Goal: Task Accomplishment & Management: Manage account settings

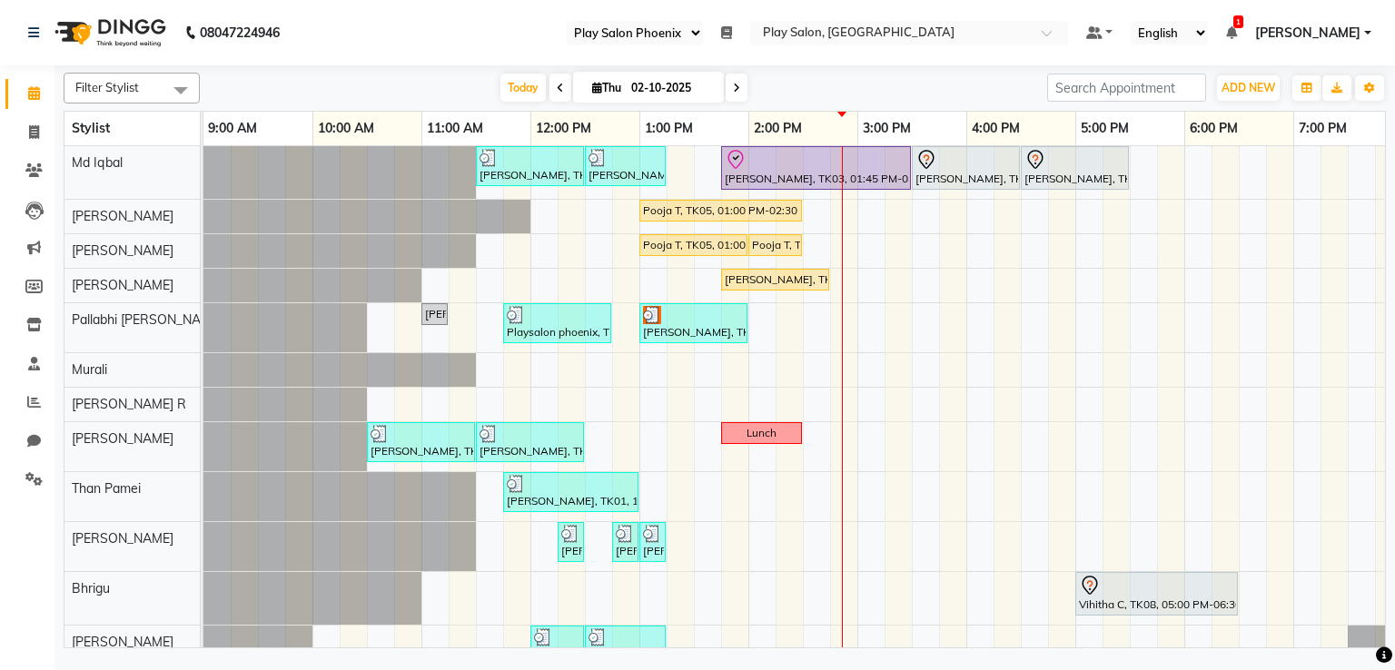
select select "90"
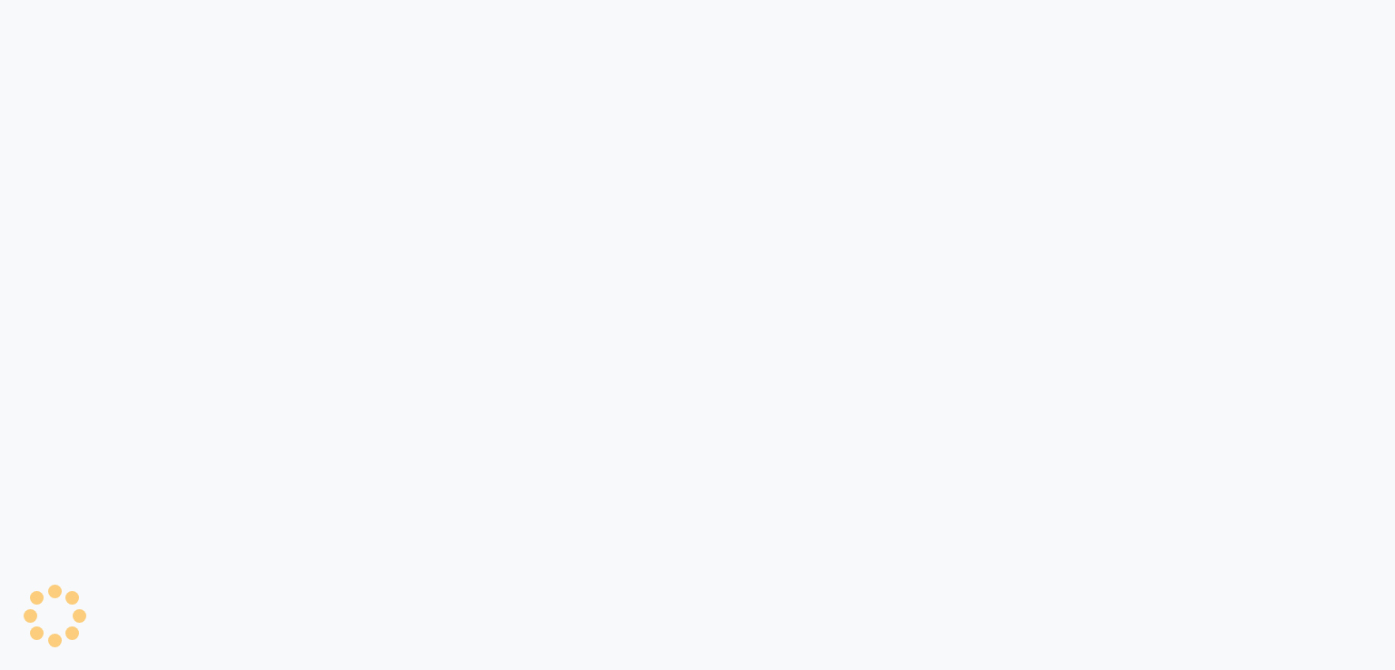
select select "90"
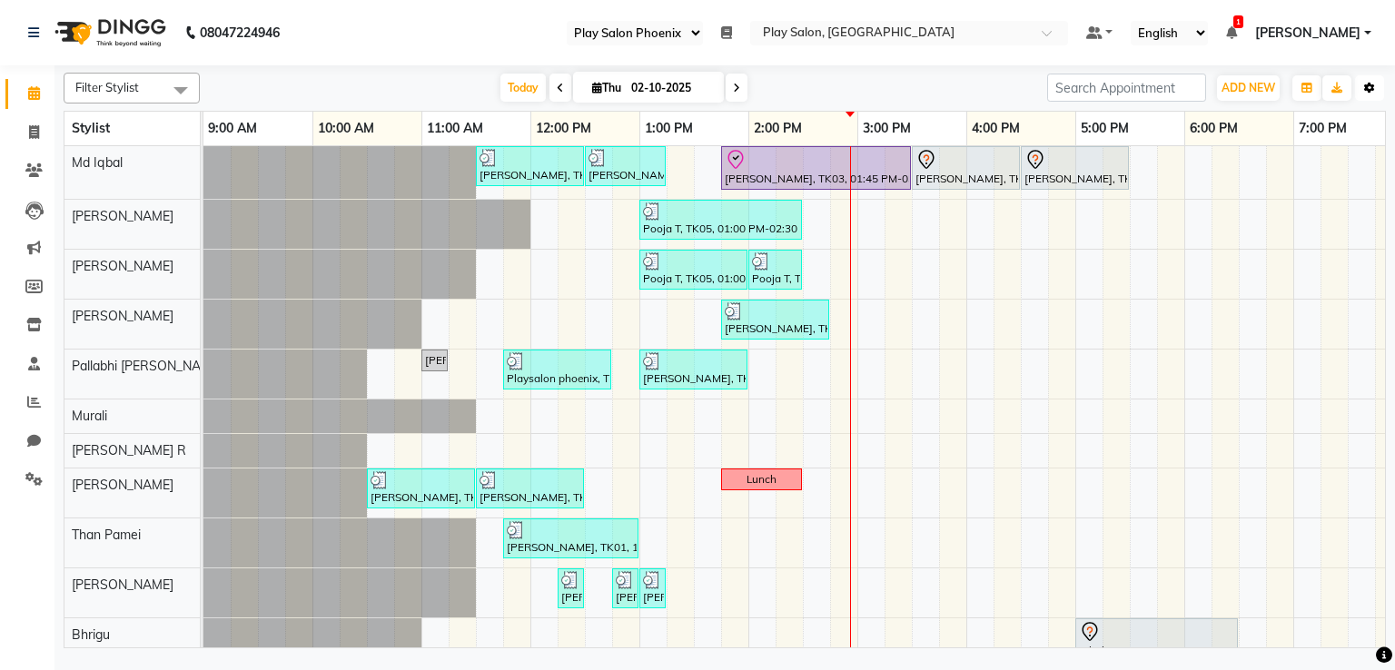
click at [1364, 86] on icon "button" at bounding box center [1369, 88] width 11 height 11
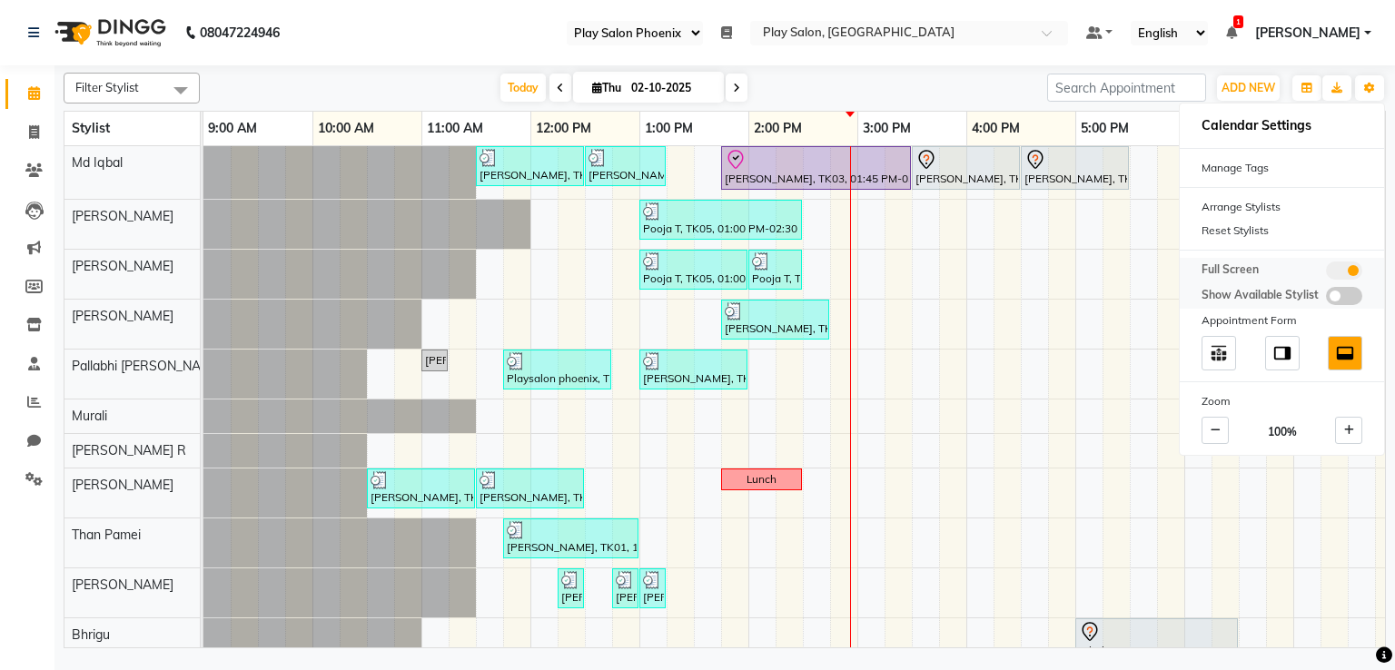
click at [1214, 278] on div "Full Screen Show Available Stylist" at bounding box center [1282, 283] width 204 height 51
click at [1218, 270] on span "Full Screen" at bounding box center [1230, 271] width 57 height 18
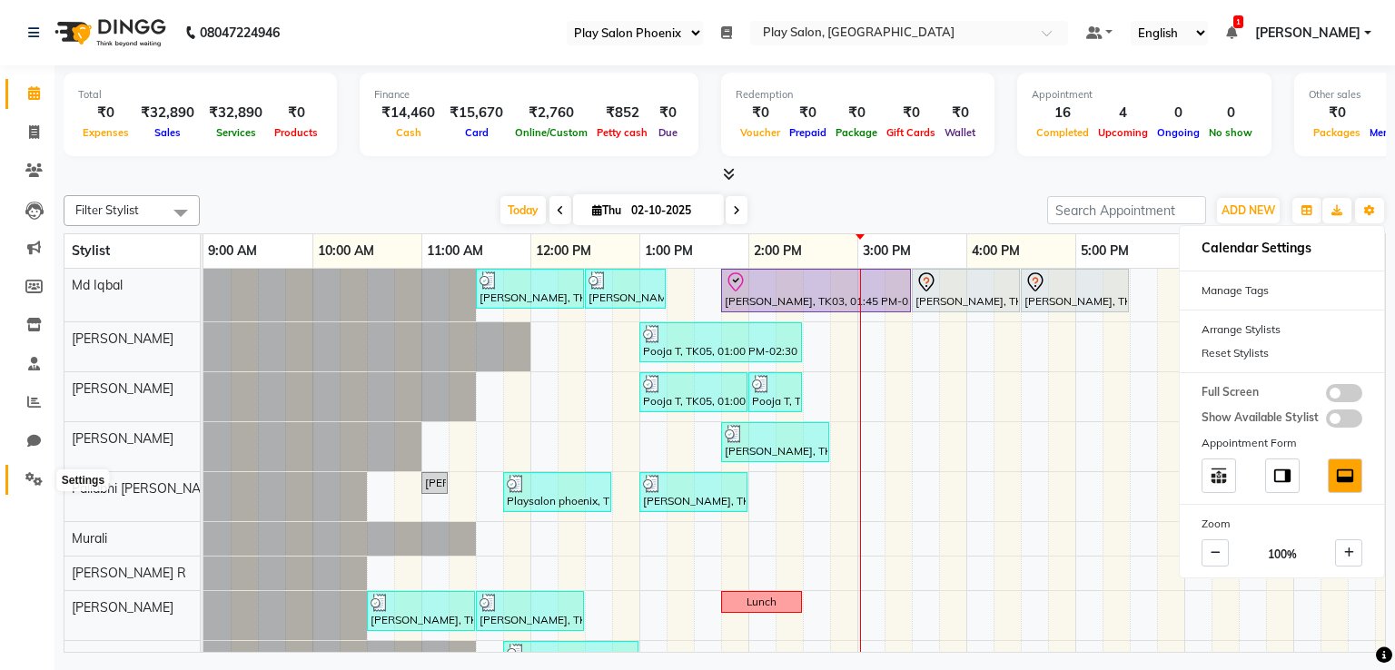
click at [44, 483] on span at bounding box center [34, 480] width 32 height 21
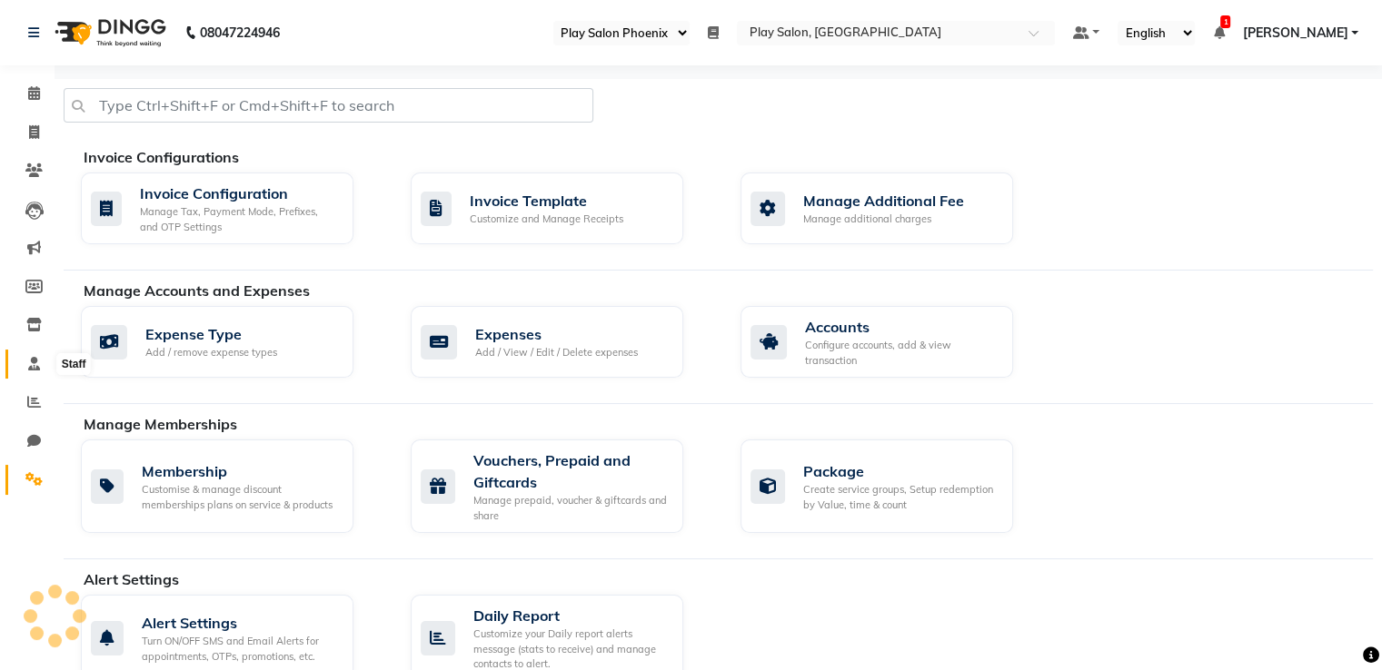
click at [38, 369] on icon at bounding box center [34, 364] width 12 height 14
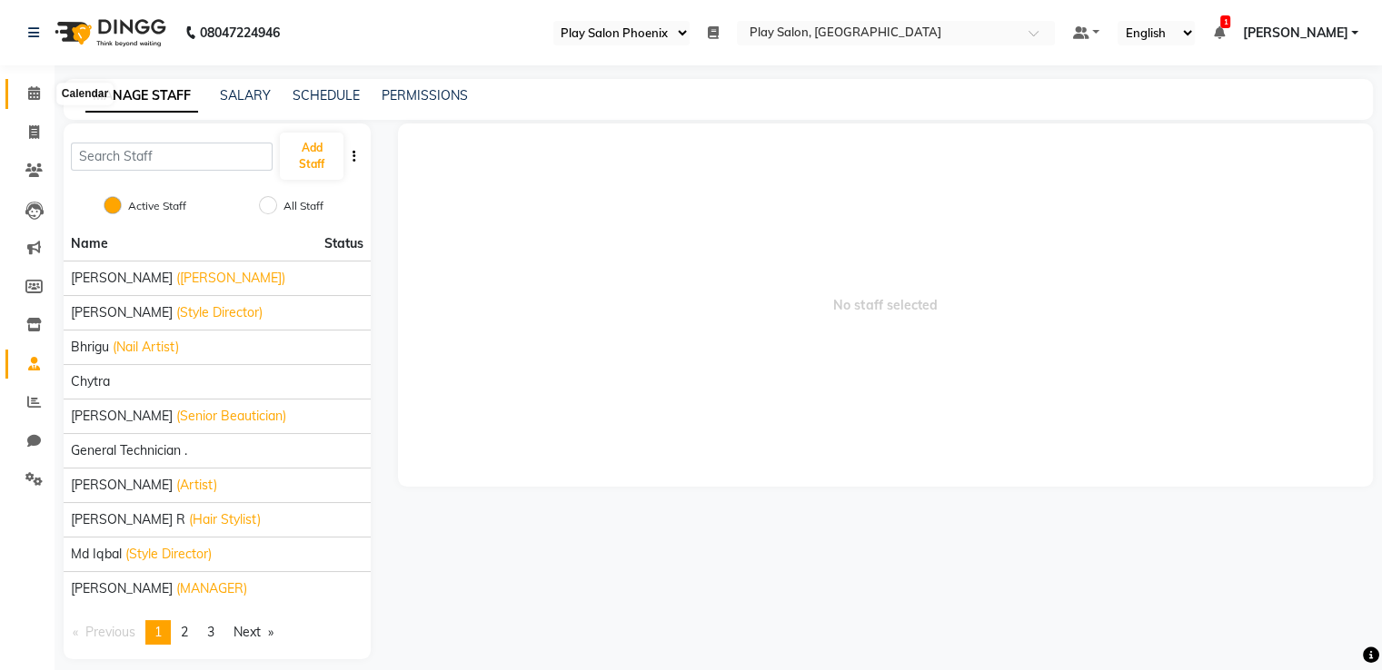
click at [32, 93] on icon at bounding box center [34, 93] width 12 height 14
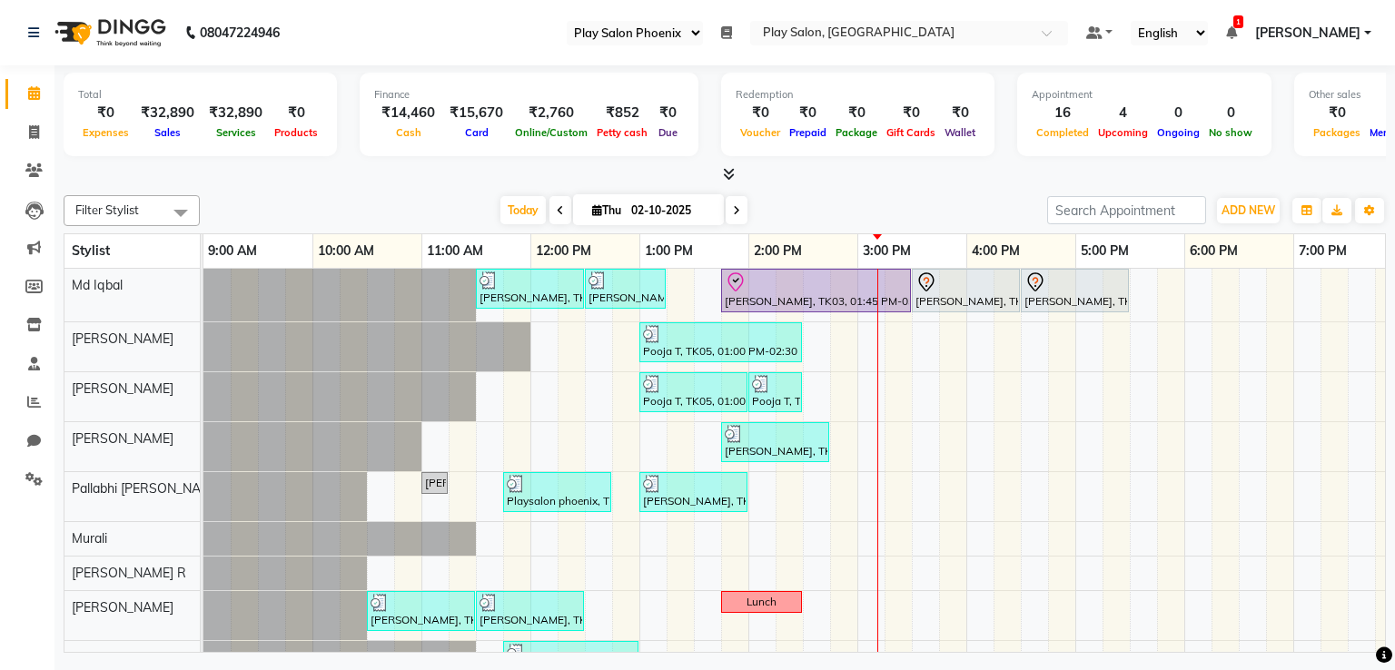
click at [734, 206] on icon at bounding box center [736, 210] width 7 height 11
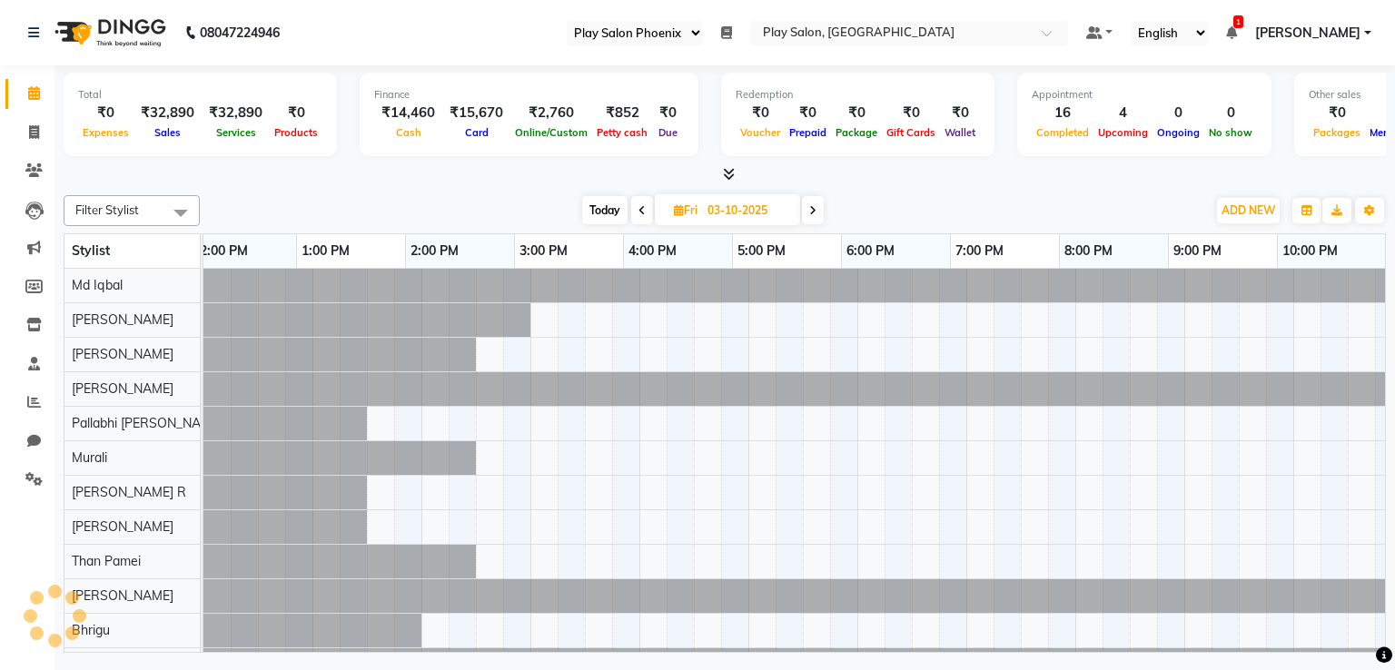
scroll to position [0, 343]
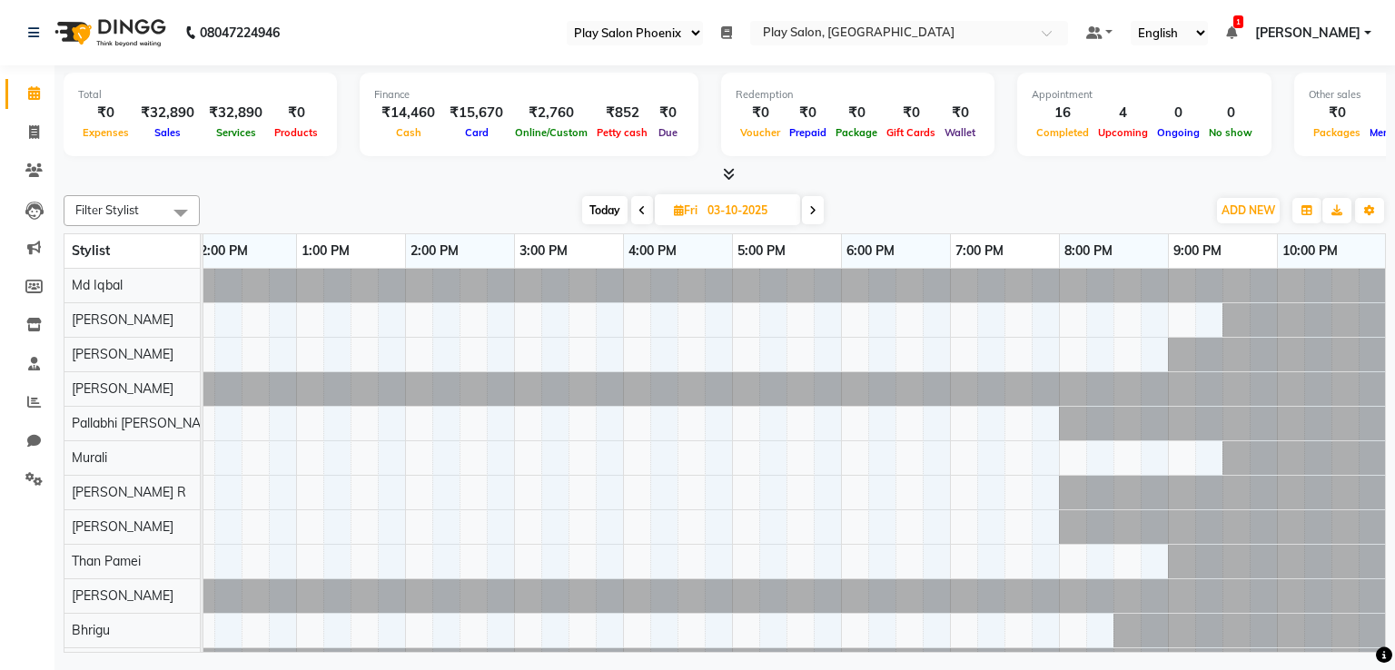
click at [807, 203] on span at bounding box center [813, 210] width 22 height 28
type input "04-10-2025"
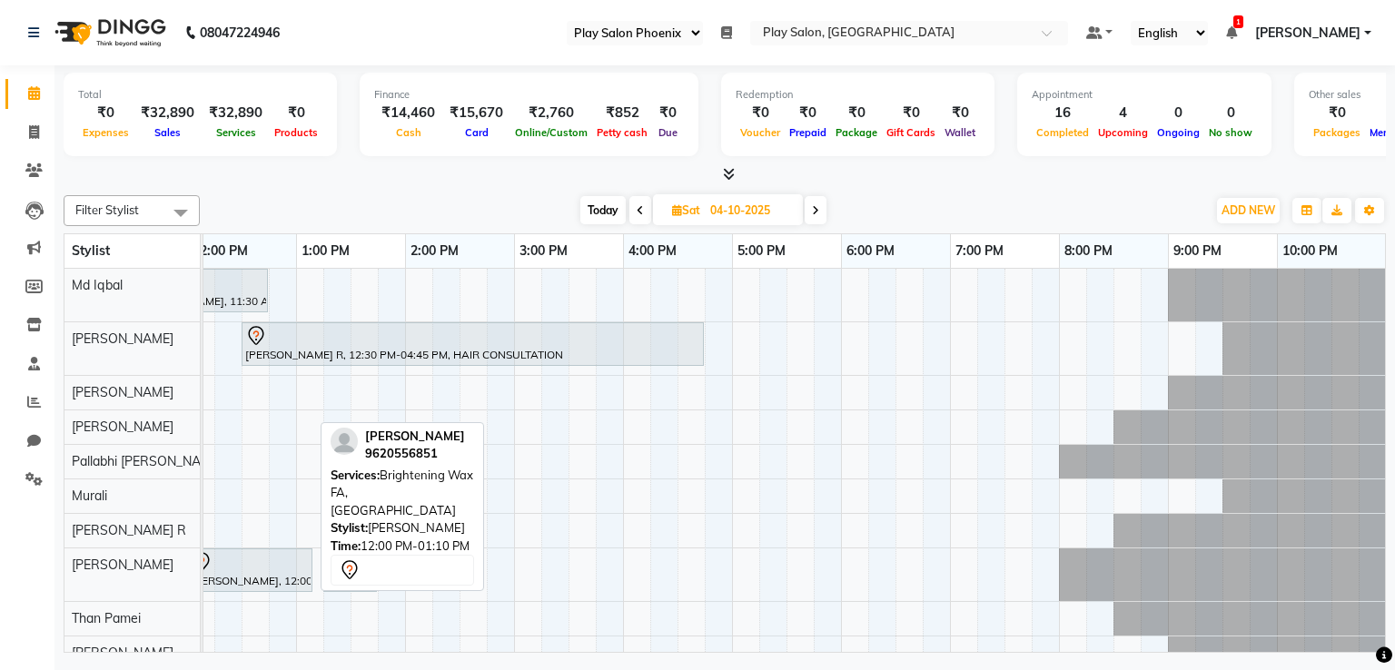
click at [268, 586] on div "[PERSON_NAME], 12:00 PM-01:10 PM, Brightening Wax FA, [GEOGRAPHIC_DATA]" at bounding box center [250, 570] width 122 height 38
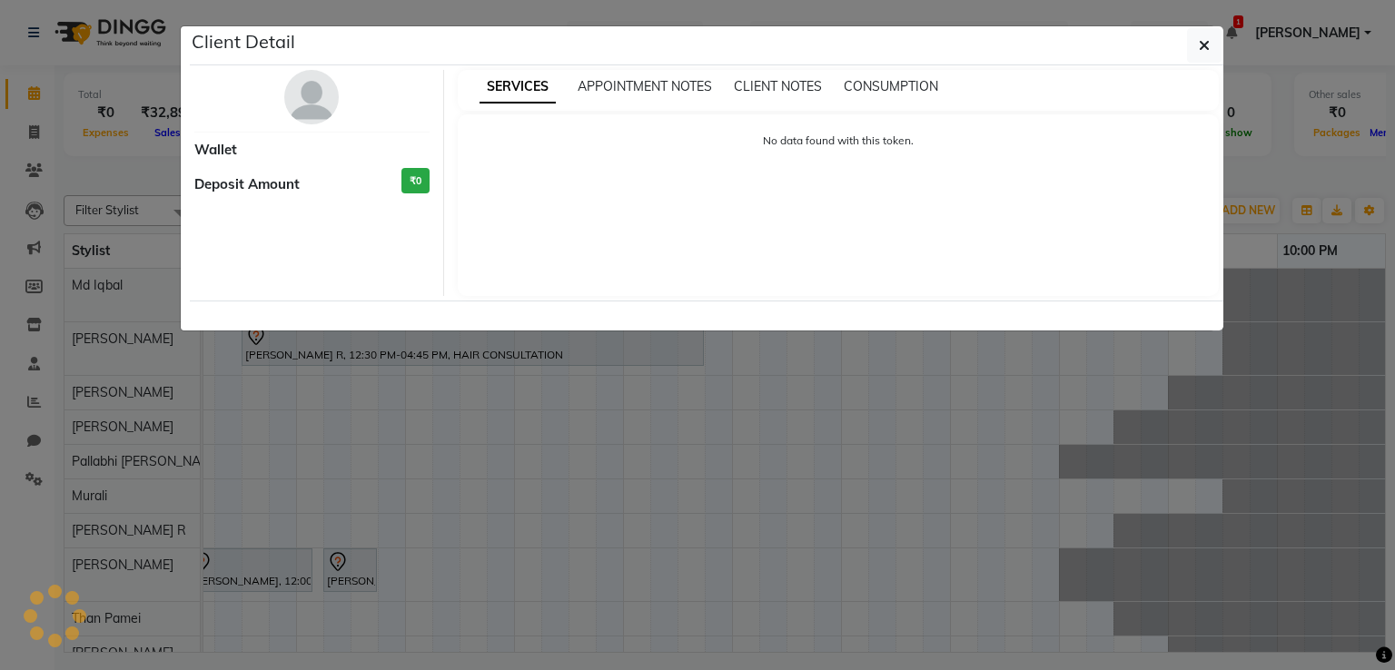
select select "7"
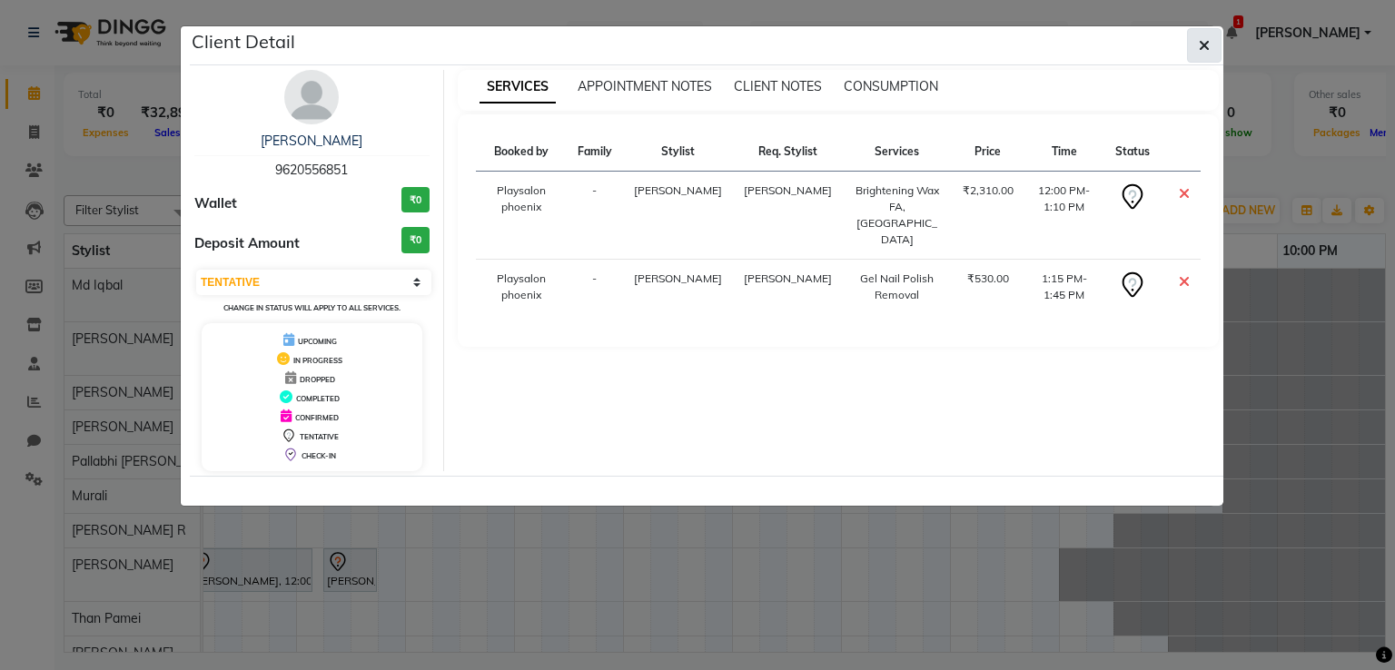
click at [1203, 43] on icon "button" at bounding box center [1204, 45] width 11 height 15
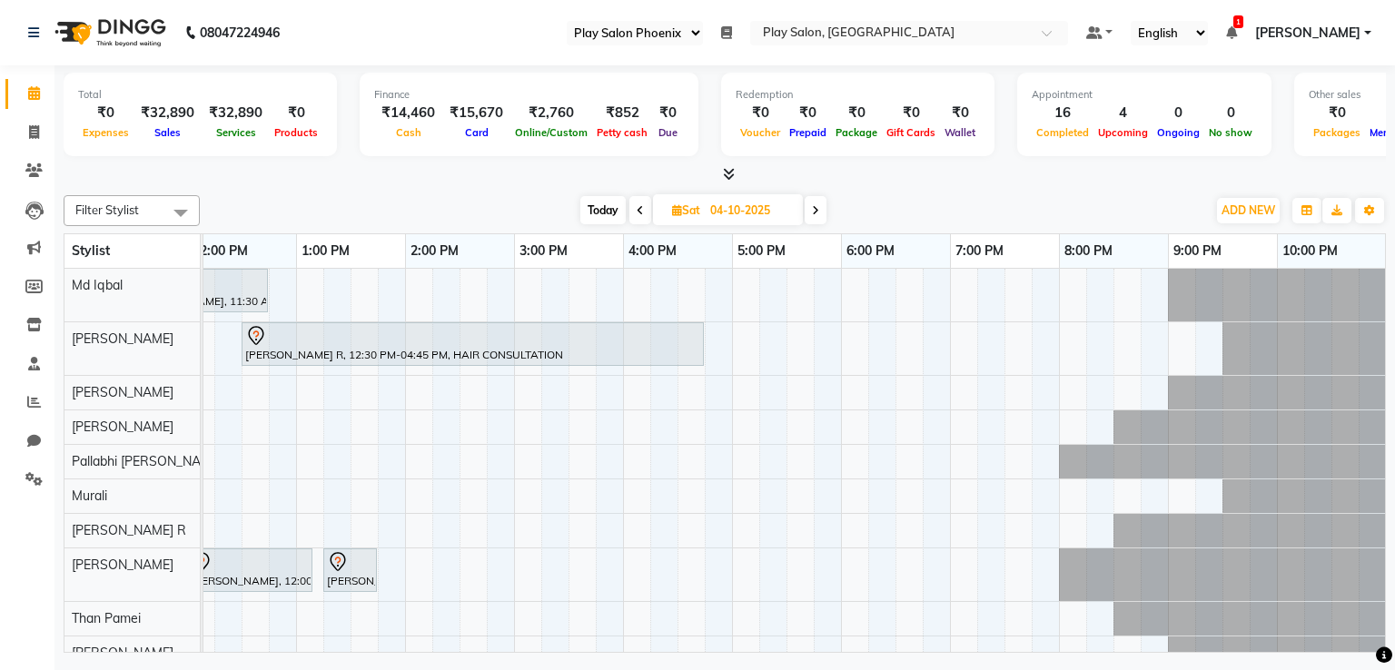
click at [814, 212] on icon at bounding box center [815, 210] width 7 height 11
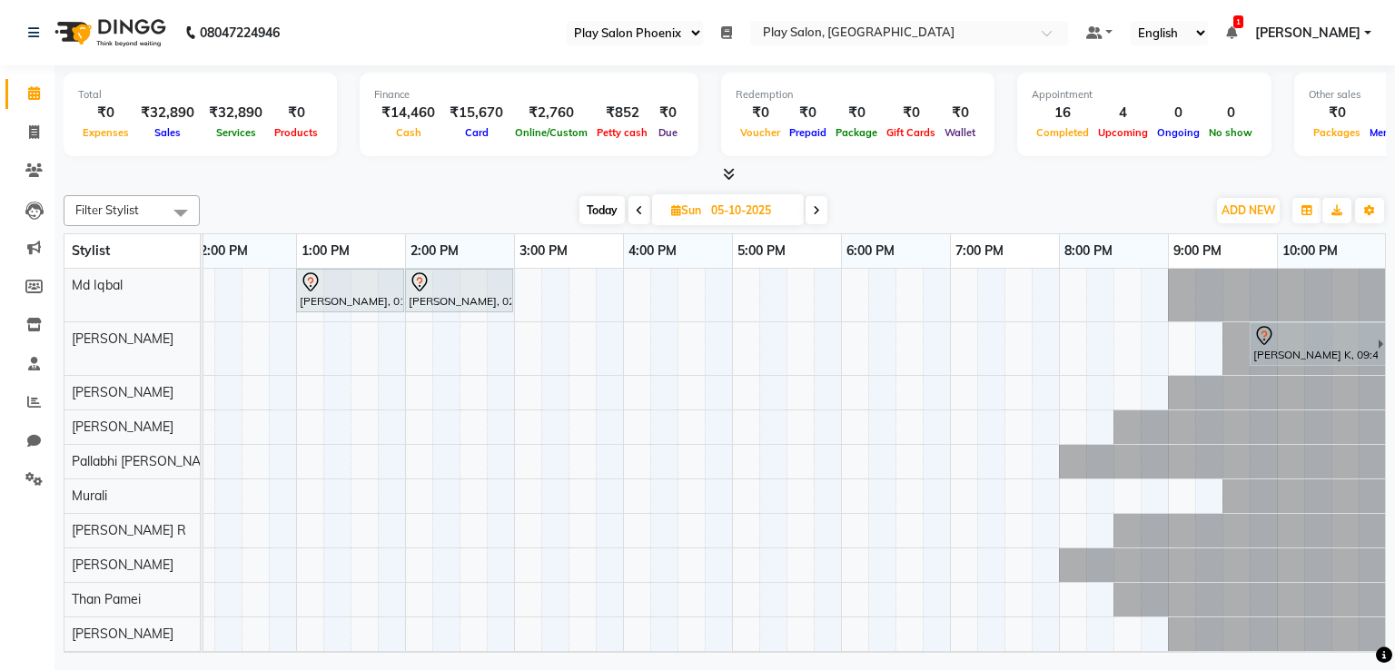
click at [814, 212] on icon at bounding box center [816, 210] width 7 height 11
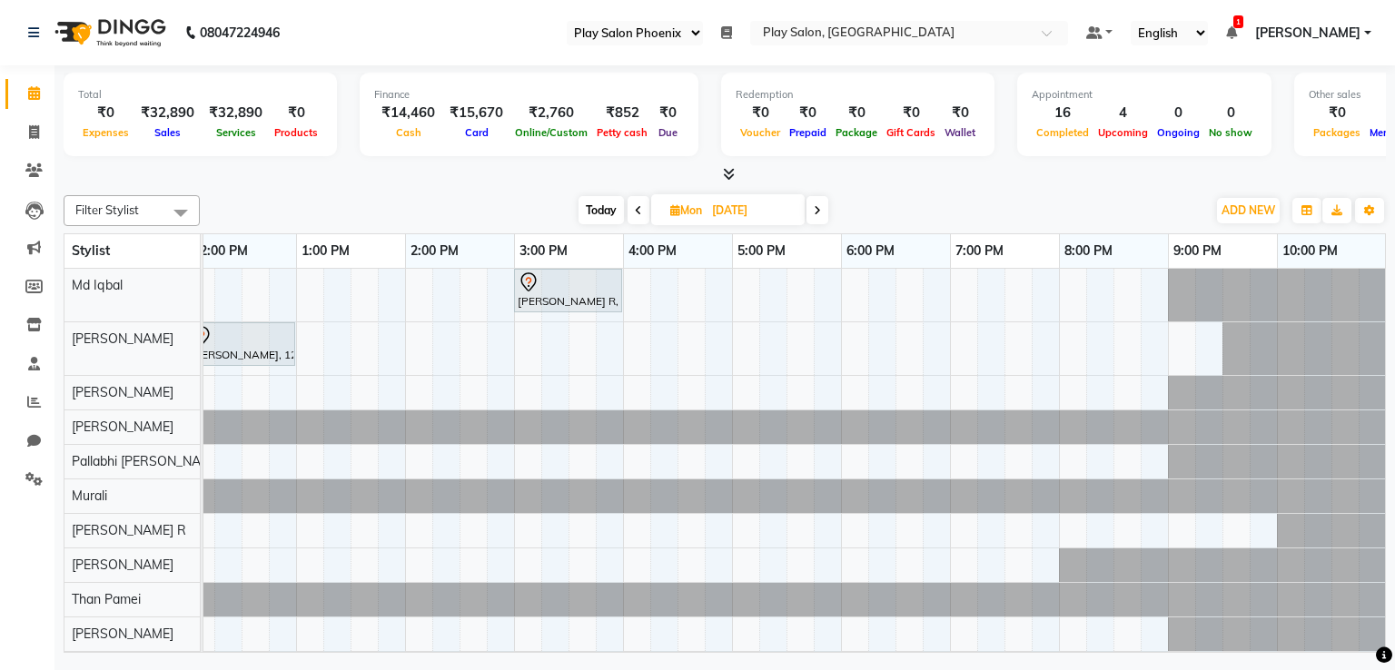
click at [592, 199] on span "Today" at bounding box center [601, 210] width 45 height 28
type input "02-10-2025"
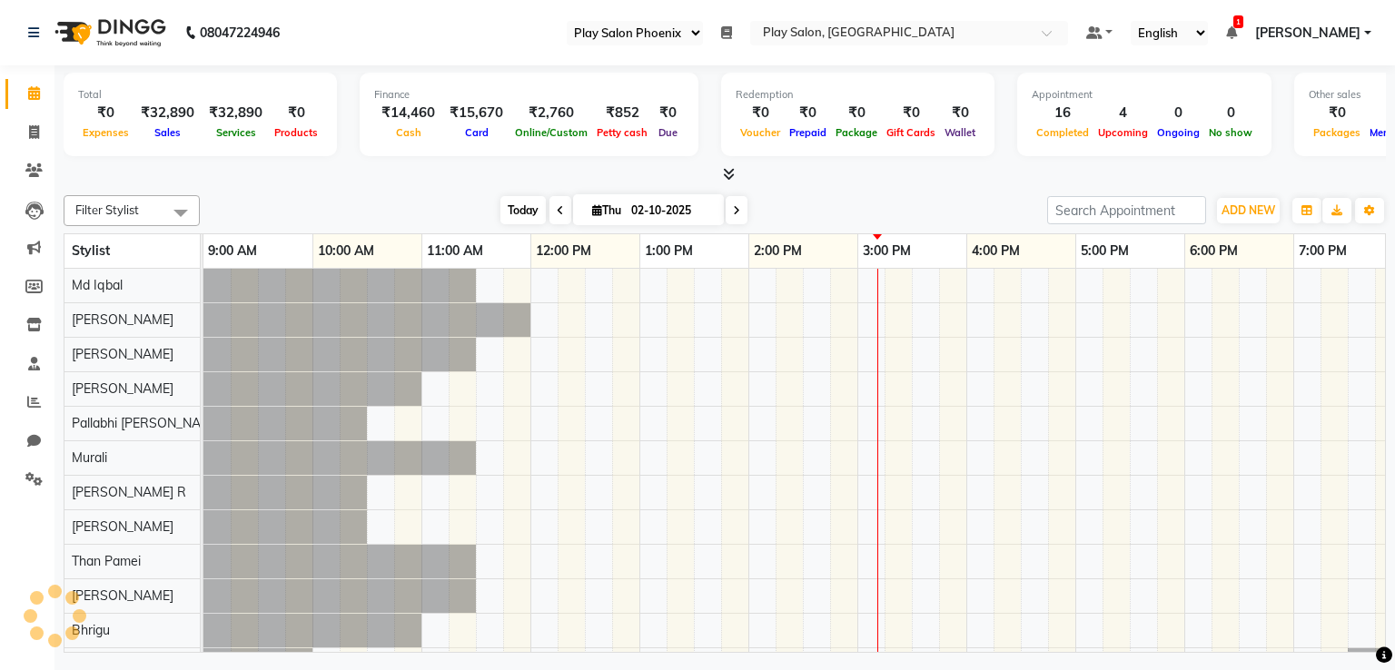
click at [592, 199] on span "[DATE]" at bounding box center [648, 209] width 151 height 31
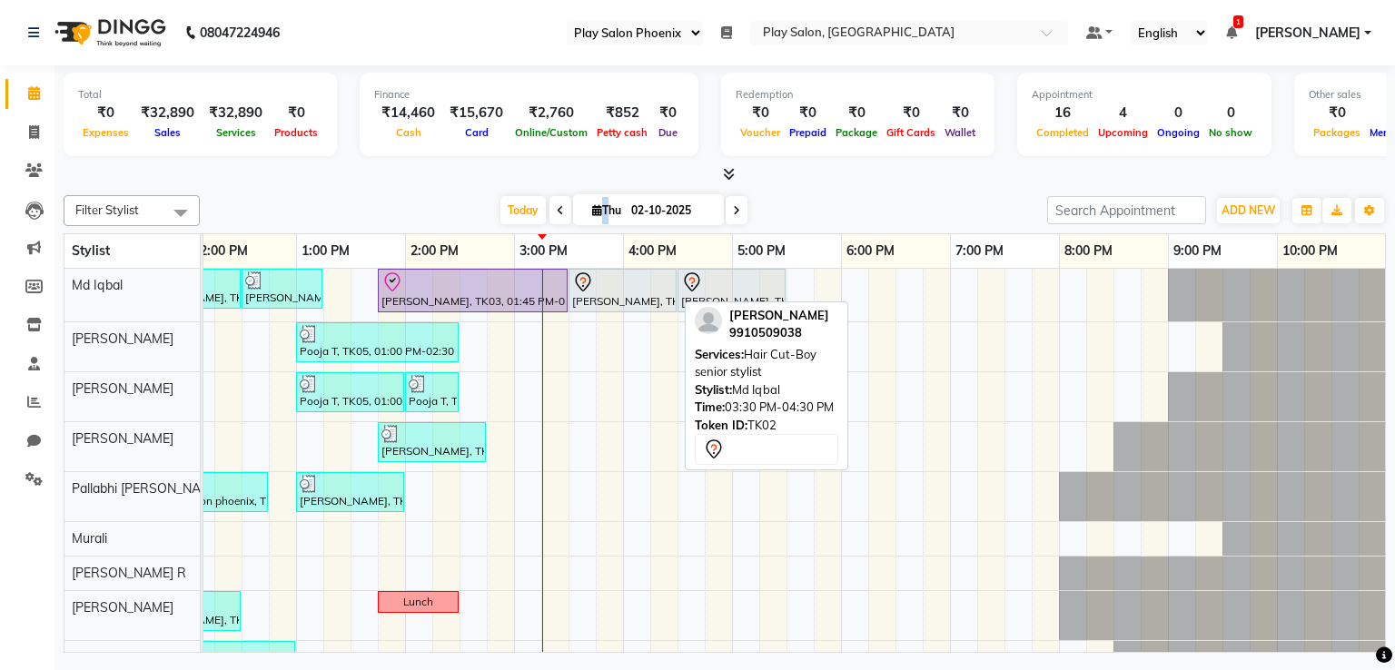
click at [632, 284] on div at bounding box center [622, 283] width 101 height 22
select select "7"
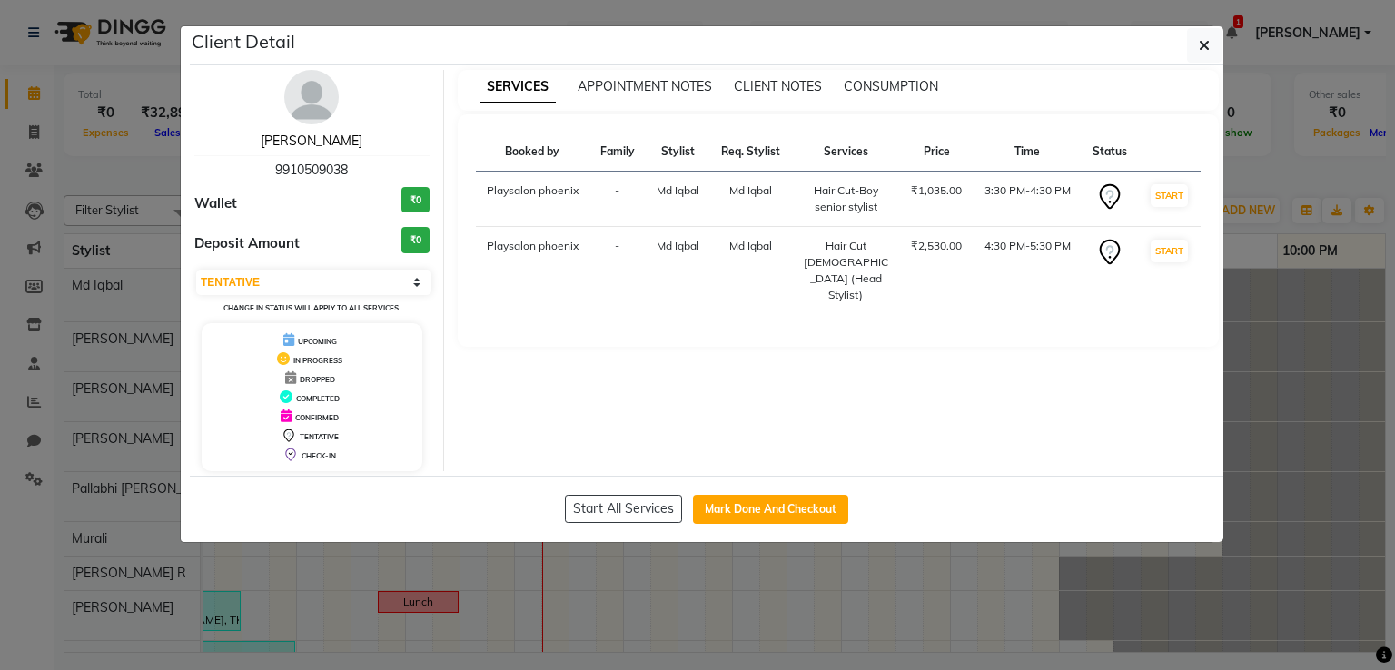
click at [325, 143] on link "[PERSON_NAME]" at bounding box center [312, 141] width 102 height 16
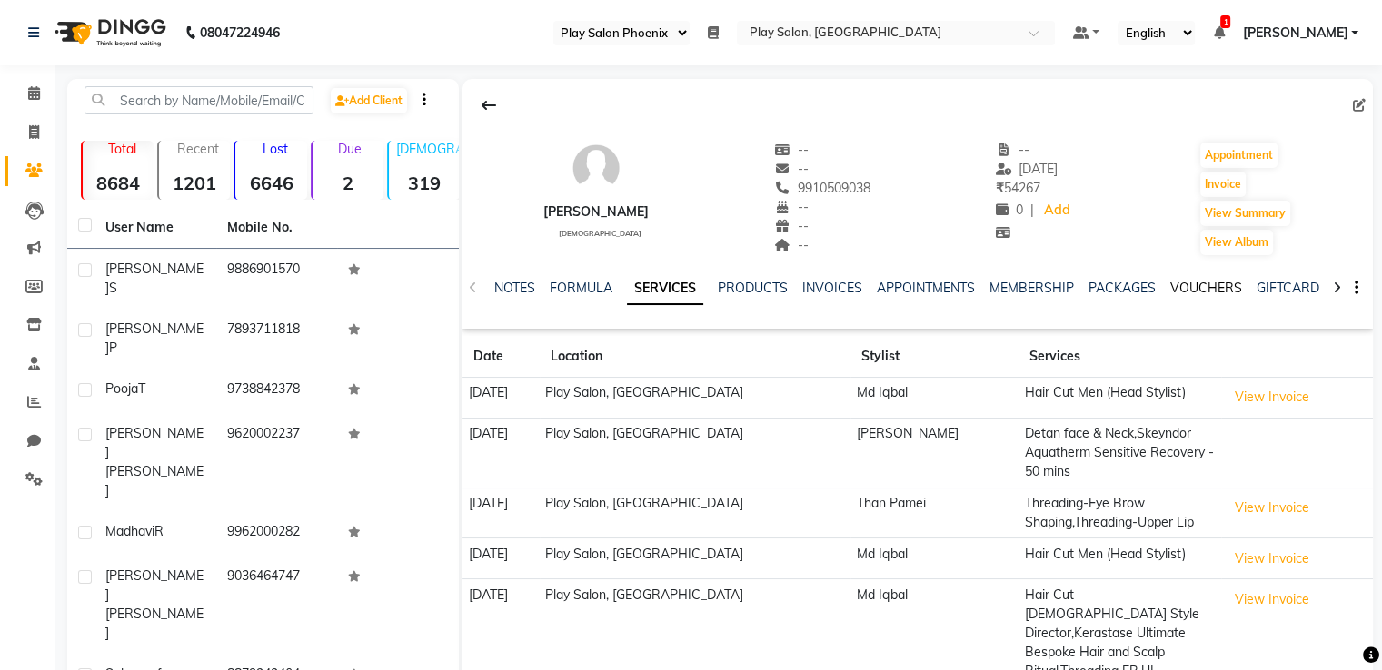
click at [1190, 288] on link "VOUCHERS" at bounding box center [1206, 288] width 72 height 16
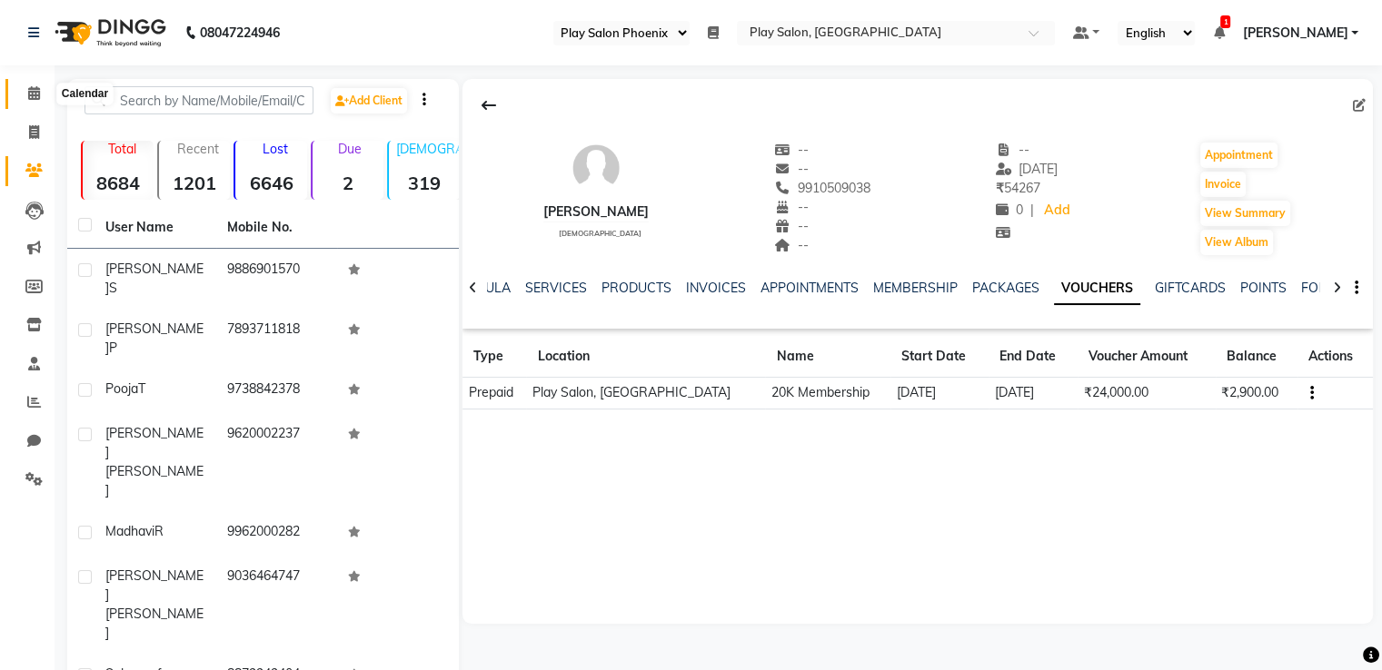
click at [33, 95] on icon at bounding box center [34, 93] width 12 height 14
